Goal: Communication & Community: Answer question/provide support

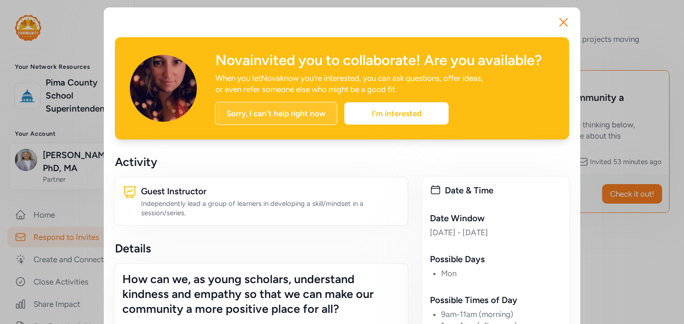
click at [290, 115] on div "Sorry, I can't help right now" at bounding box center [276, 113] width 122 height 23
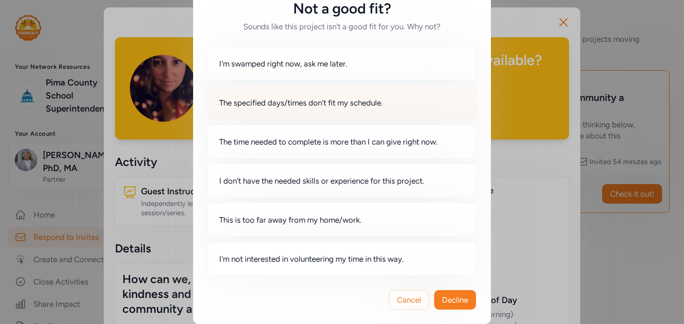
scroll to position [29, 0]
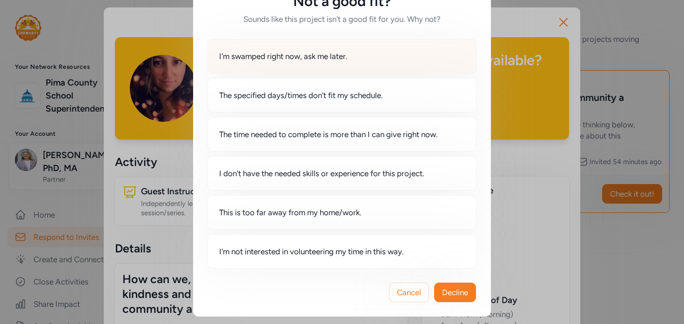
click at [270, 52] on span "I'm swamped right now, ask me later." at bounding box center [283, 56] width 128 height 11
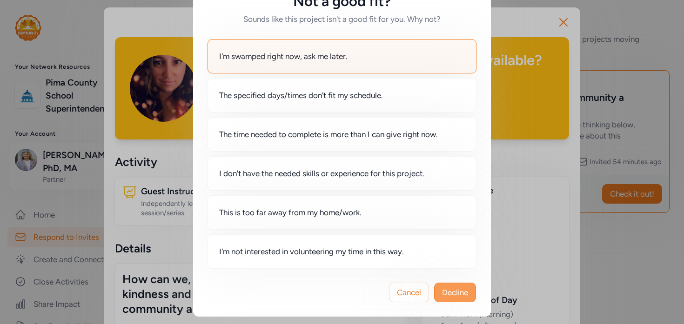
click at [462, 297] on span "Decline" at bounding box center [455, 292] width 26 height 11
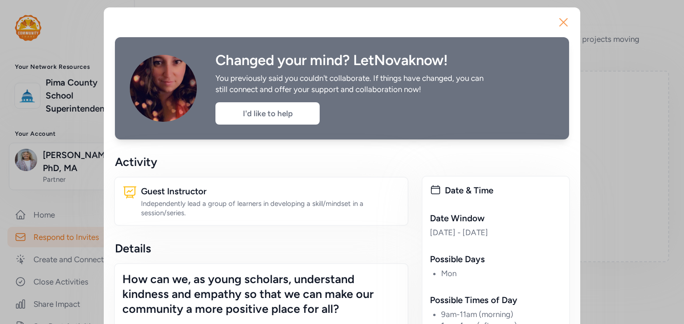
click at [565, 21] on icon "button" at bounding box center [563, 22] width 15 height 15
